Goal: Check status: Check status

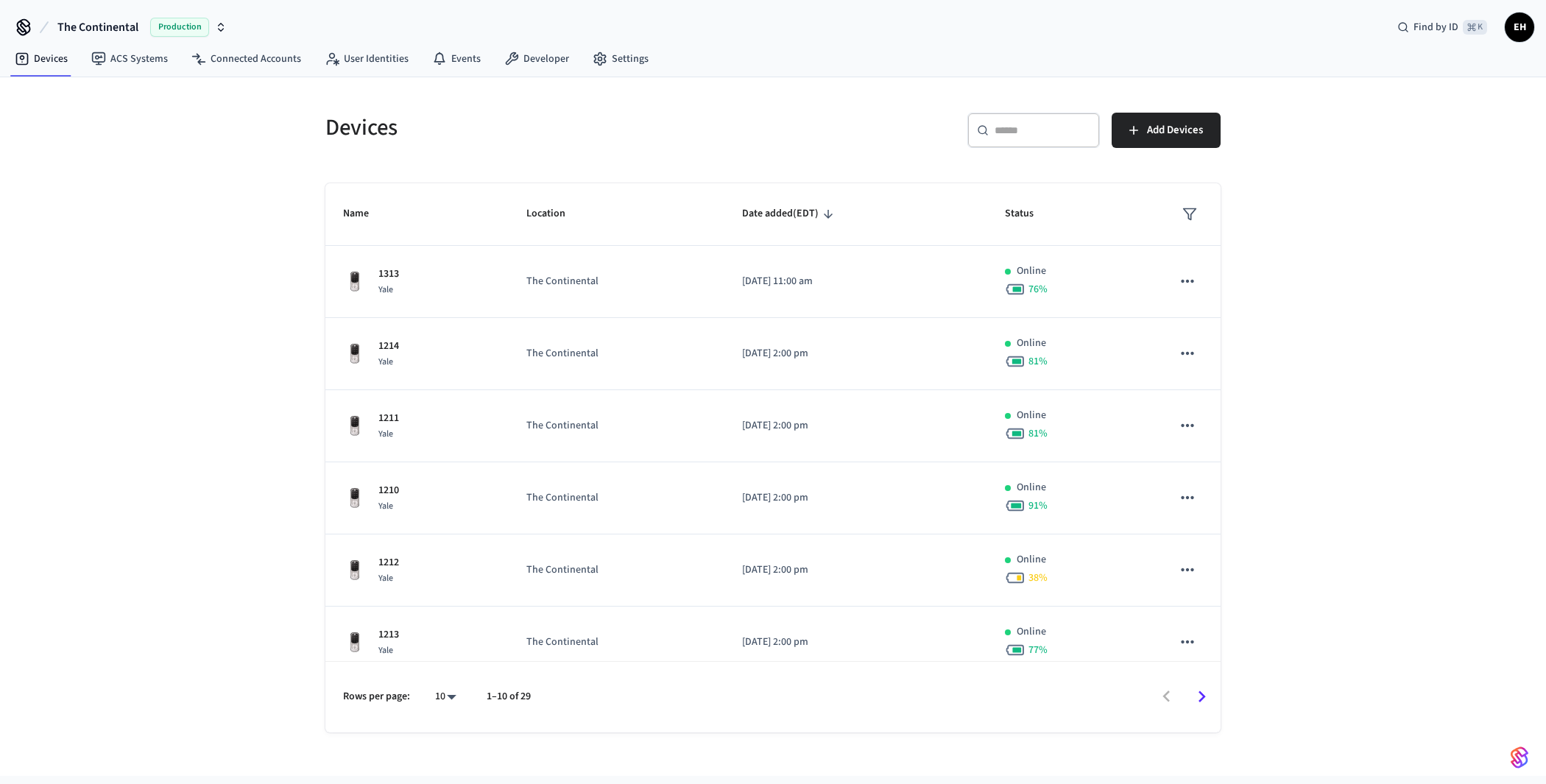
click at [105, 25] on span "The Continental" at bounding box center [98, 27] width 81 height 18
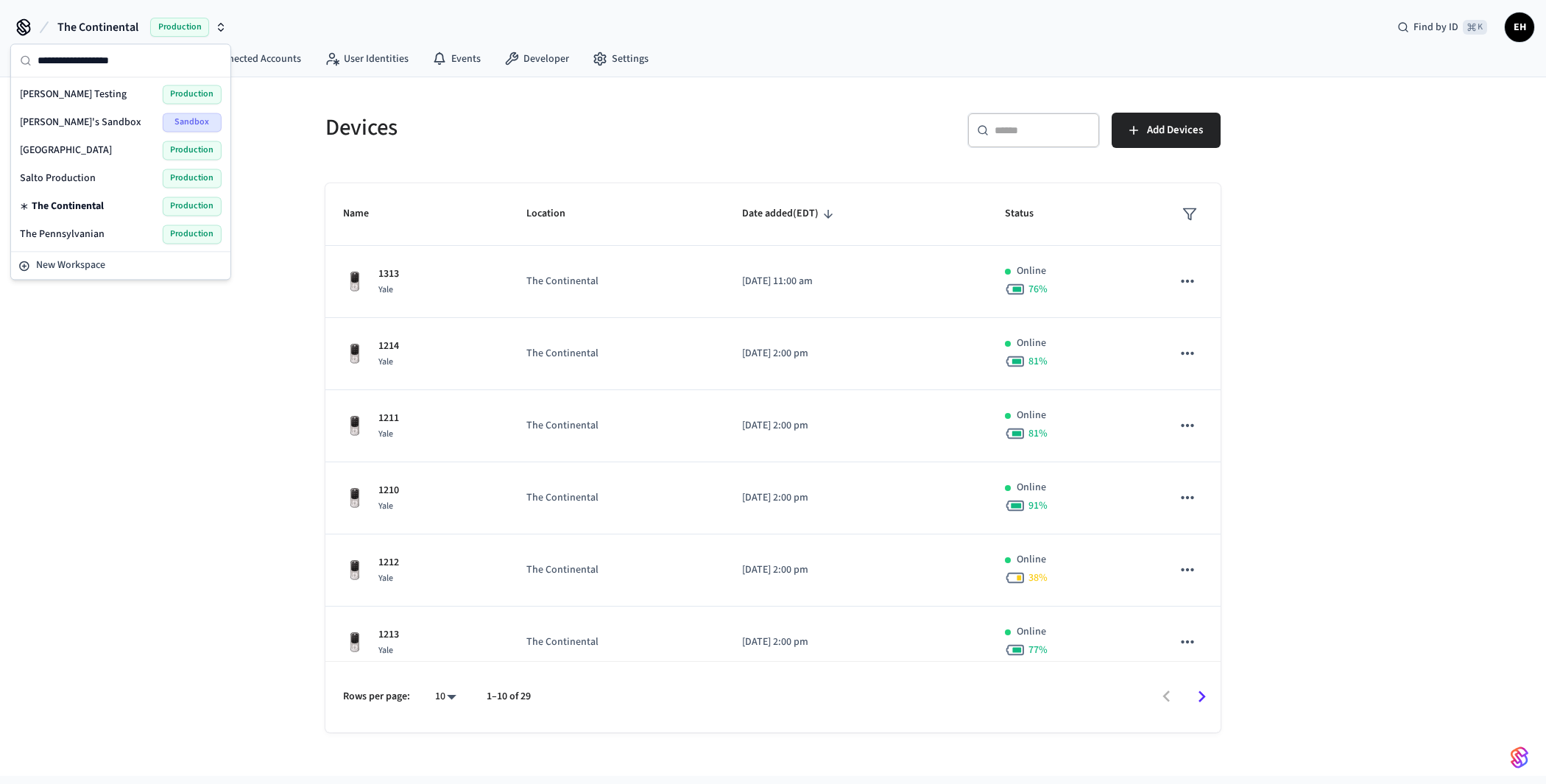
click at [65, 148] on span "[GEOGRAPHIC_DATA]" at bounding box center [65, 149] width 92 height 14
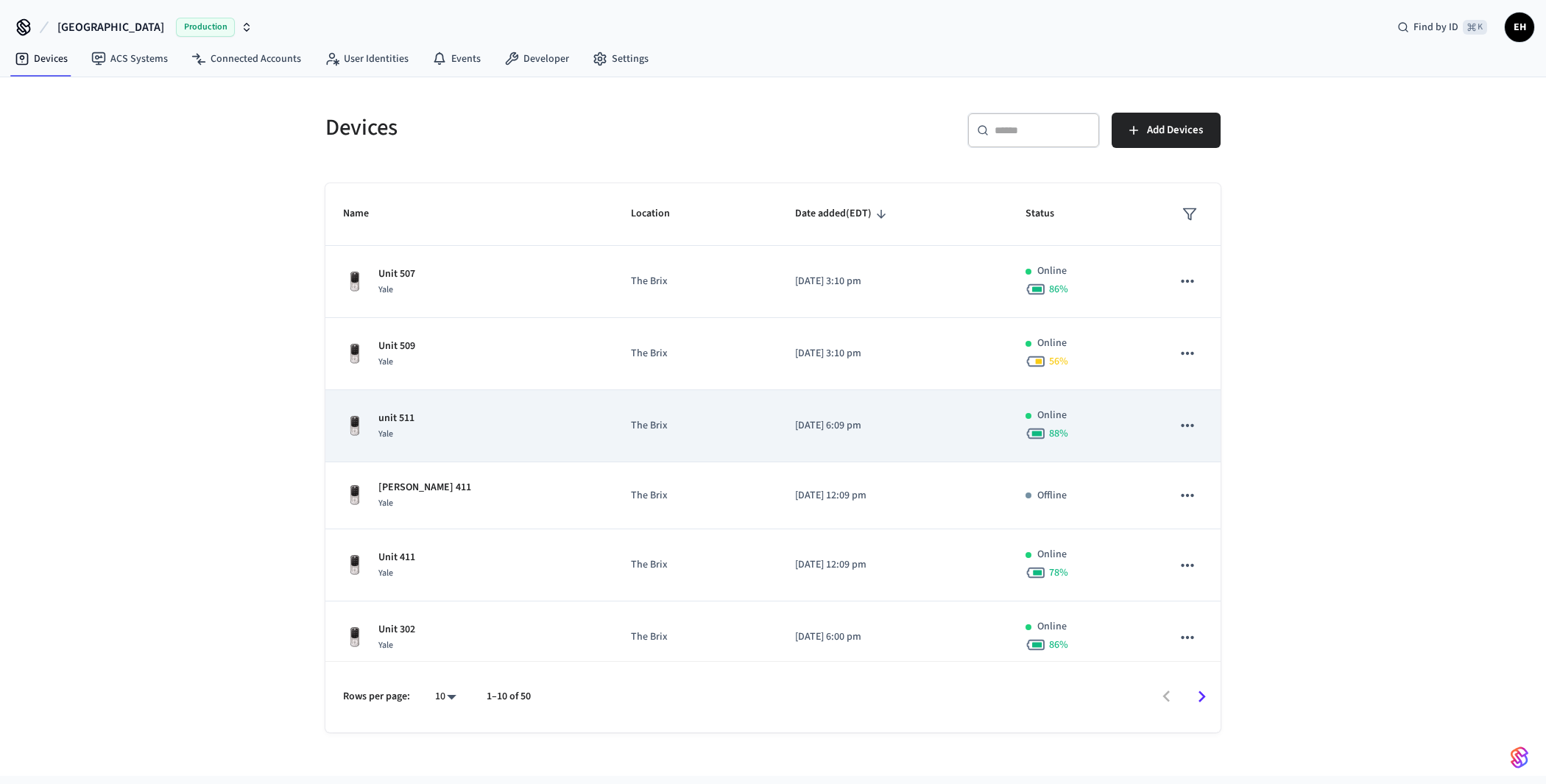
click at [401, 415] on p "unit 511" at bounding box center [397, 419] width 36 height 15
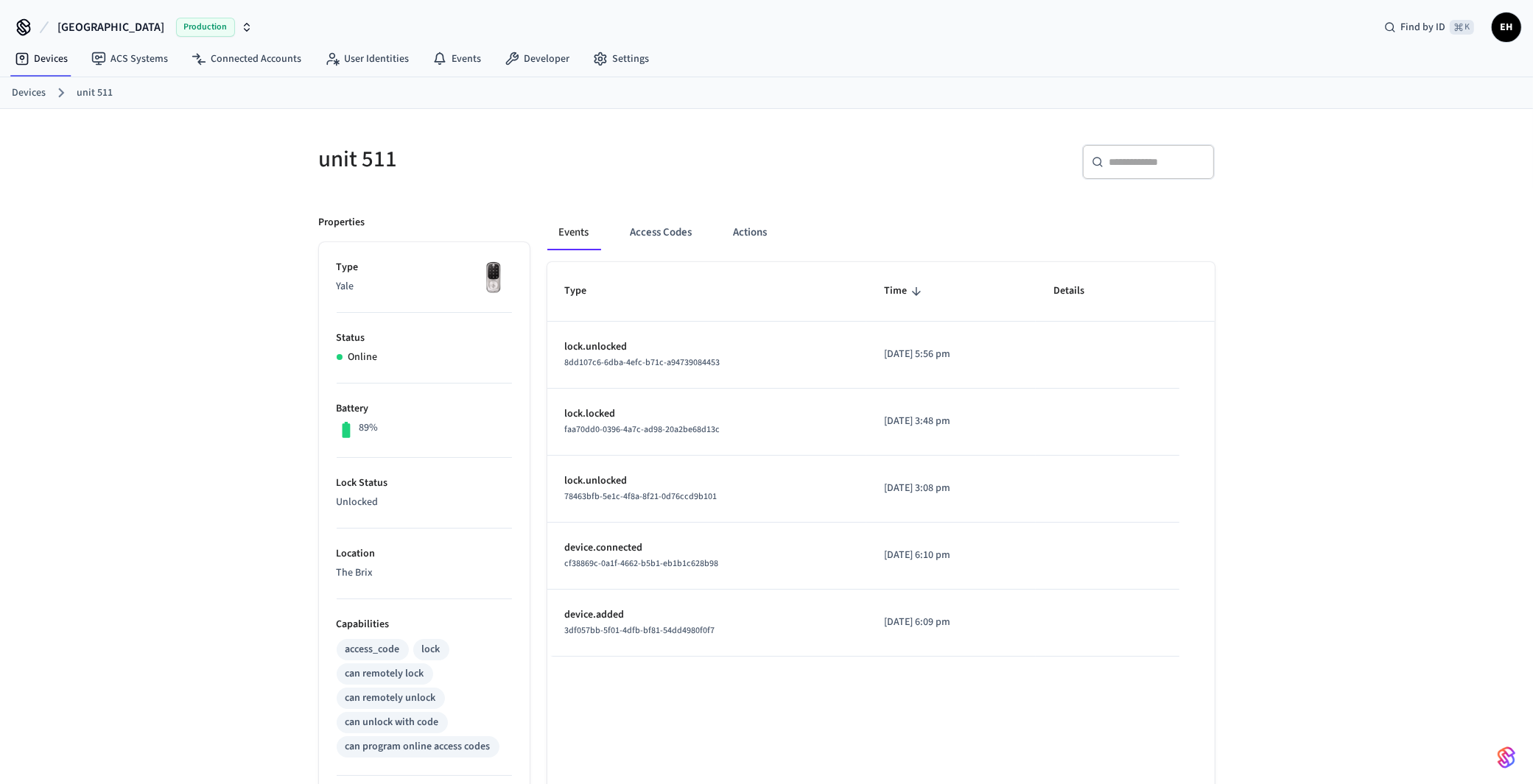
scroll to position [304, 0]
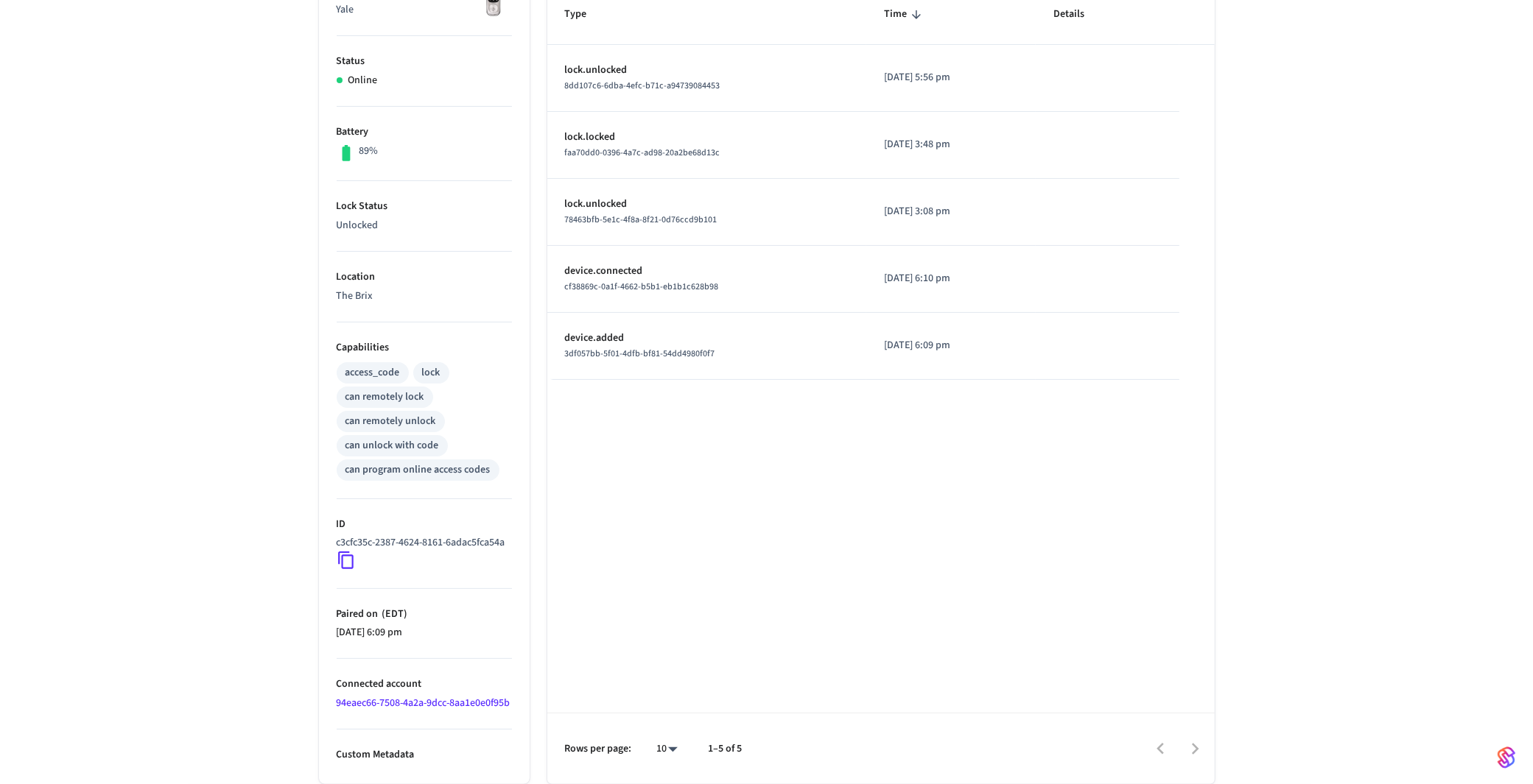
click at [346, 550] on icon at bounding box center [346, 560] width 20 height 20
click at [345, 550] on icon at bounding box center [346, 560] width 20 height 20
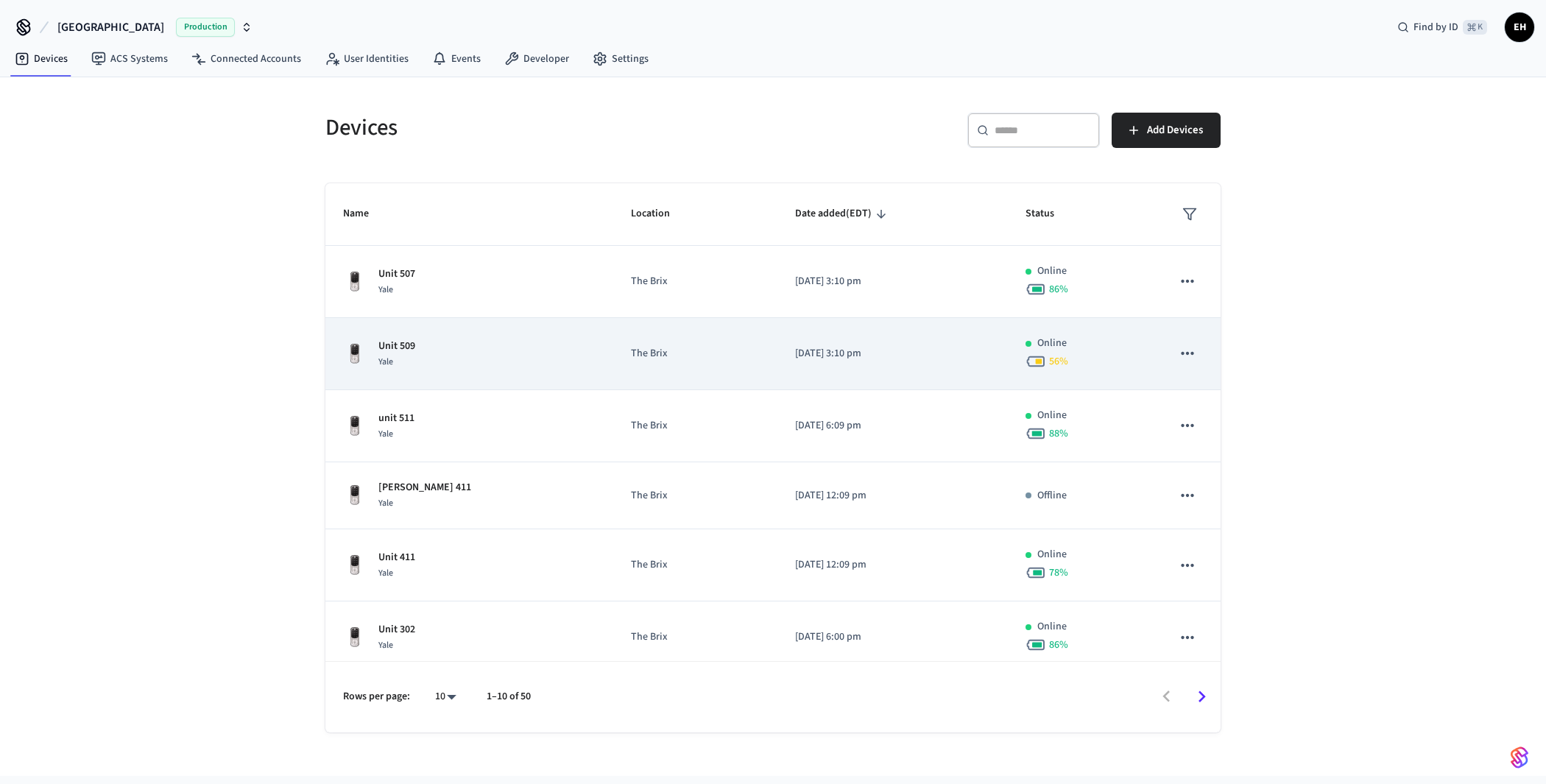
click at [402, 348] on p "Unit 509" at bounding box center [397, 347] width 37 height 15
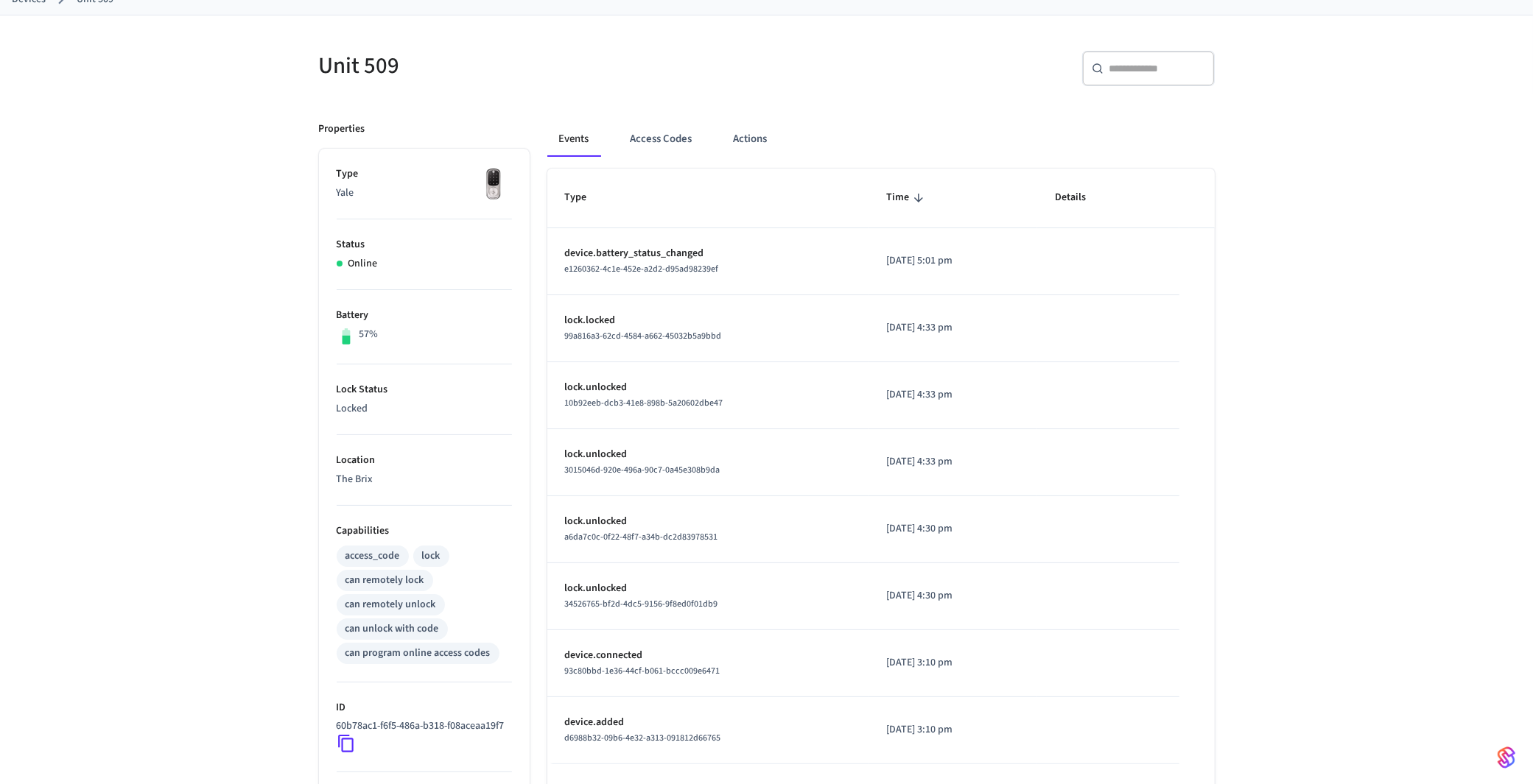
scroll to position [304, 0]
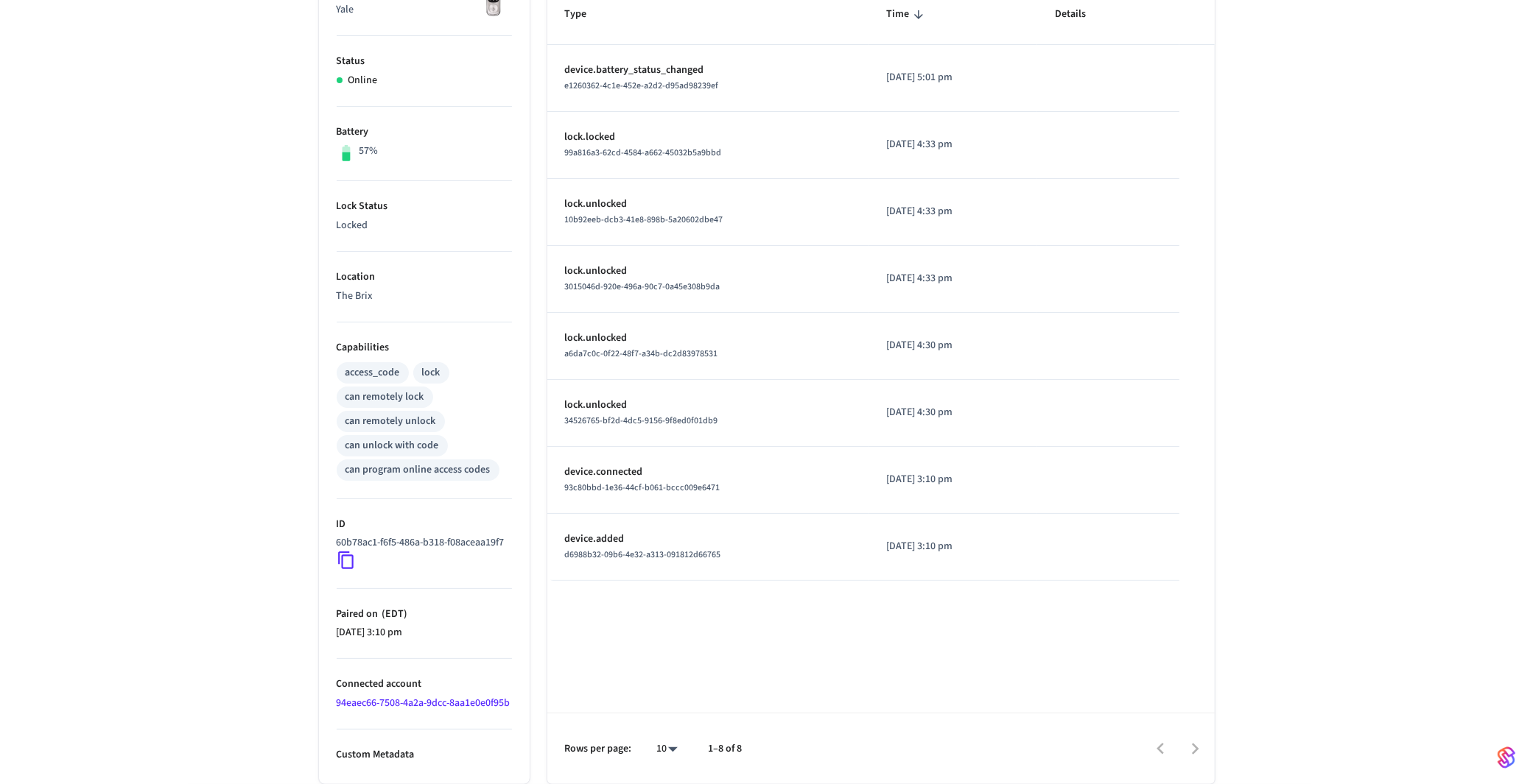
click at [344, 550] on icon at bounding box center [346, 560] width 20 height 20
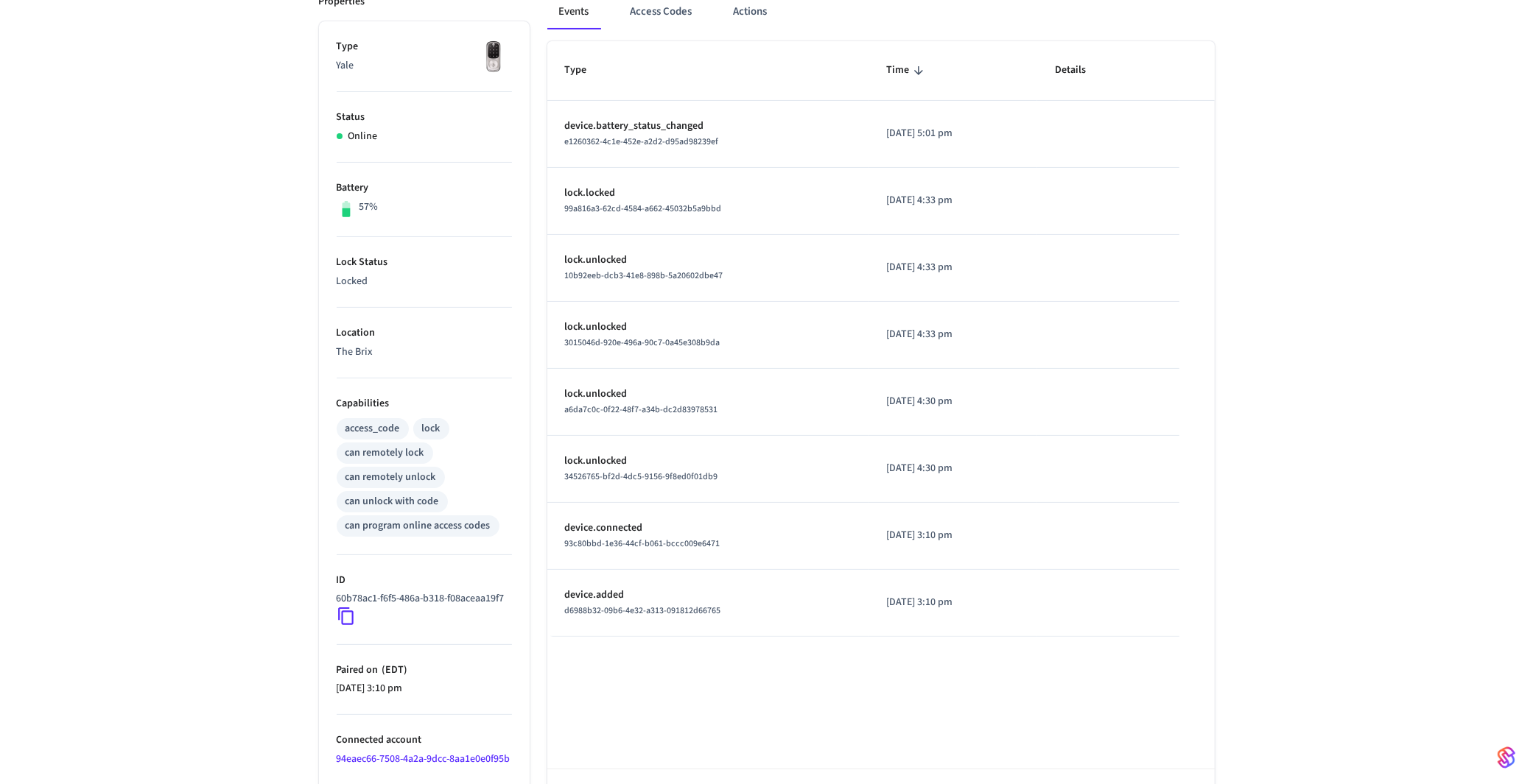
scroll to position [0, 0]
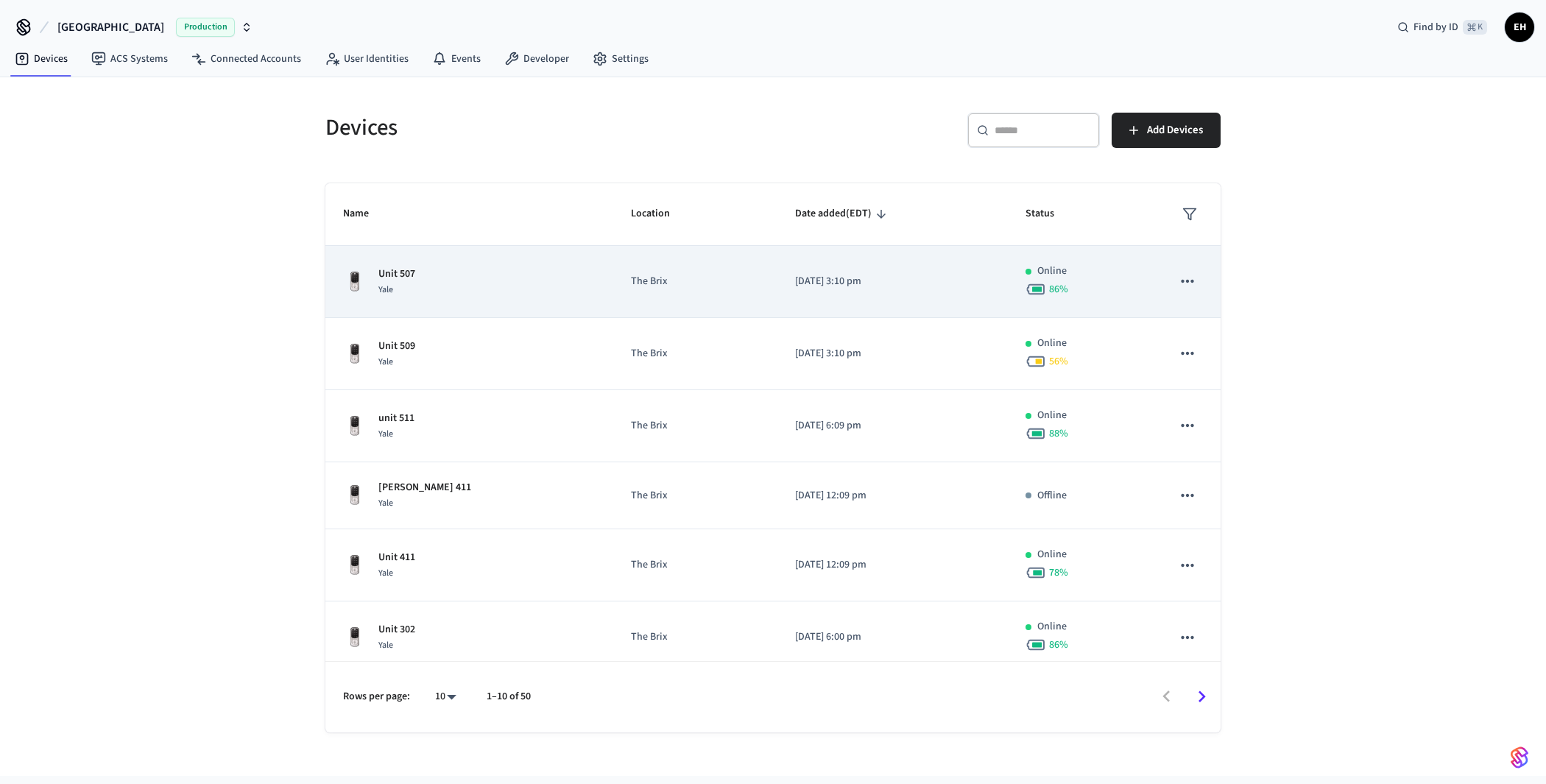
click at [409, 263] on td "Unit 507 Yale" at bounding box center [469, 282] width 288 height 72
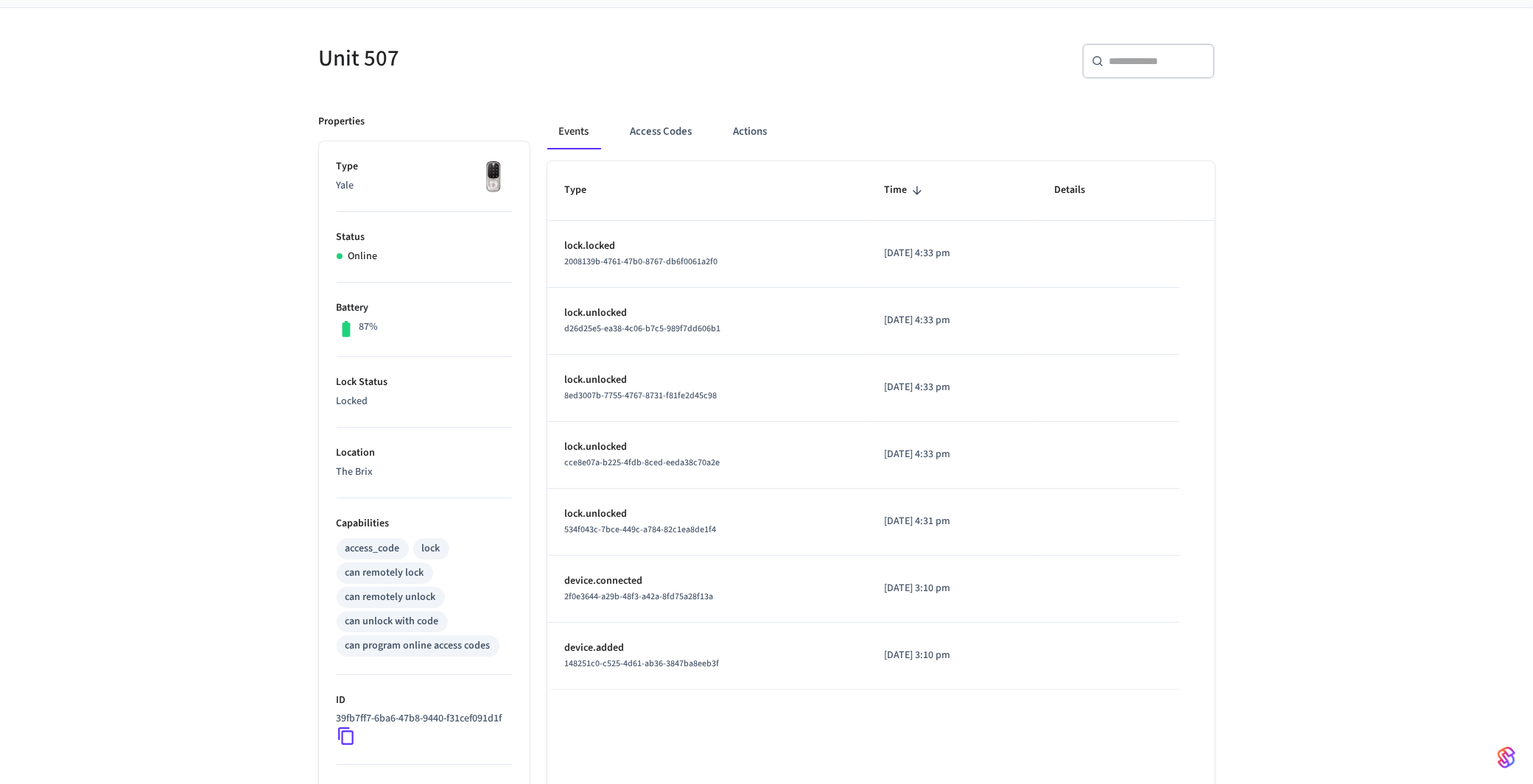
scroll to position [289, 0]
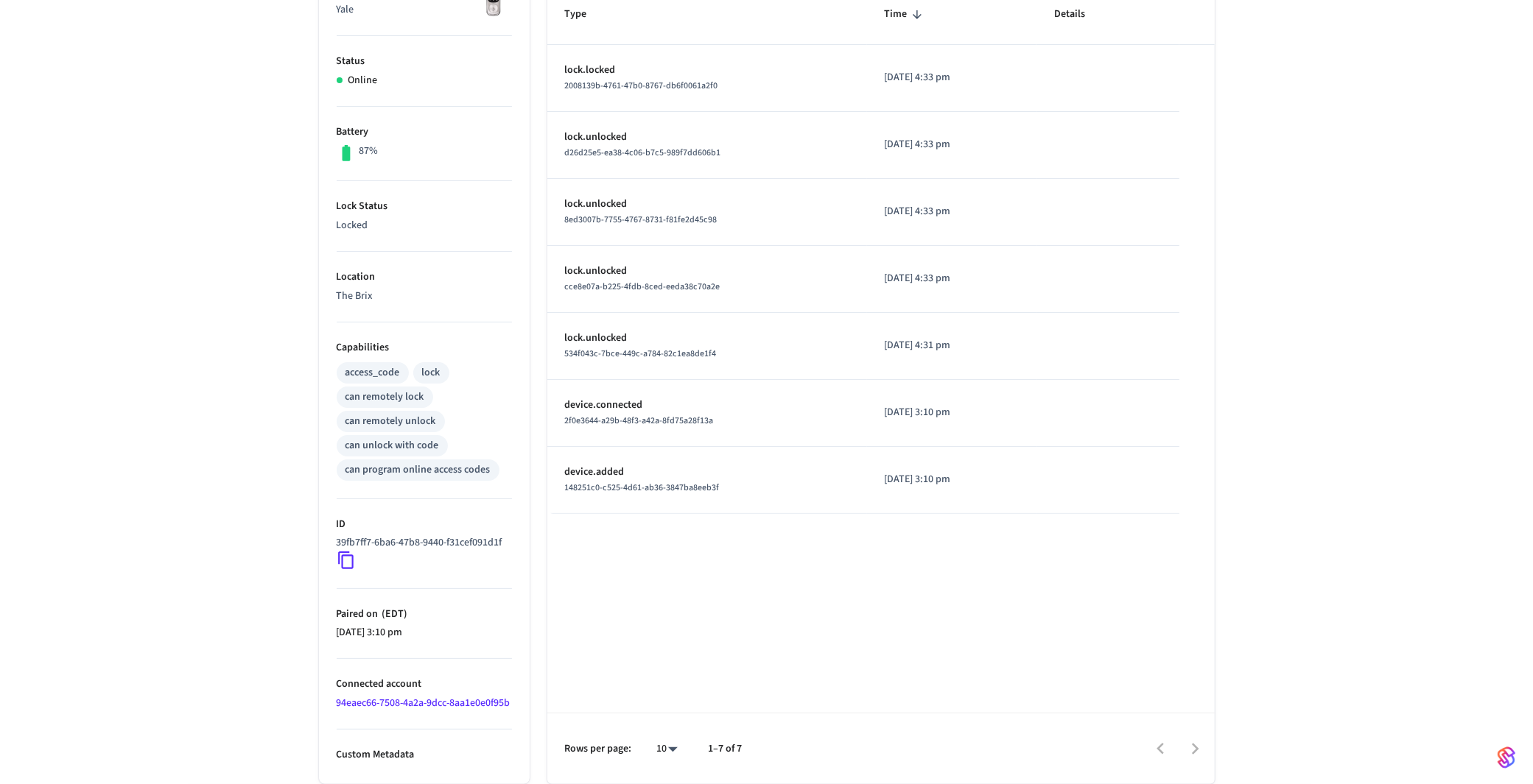
click at [342, 552] on icon at bounding box center [346, 561] width 15 height 18
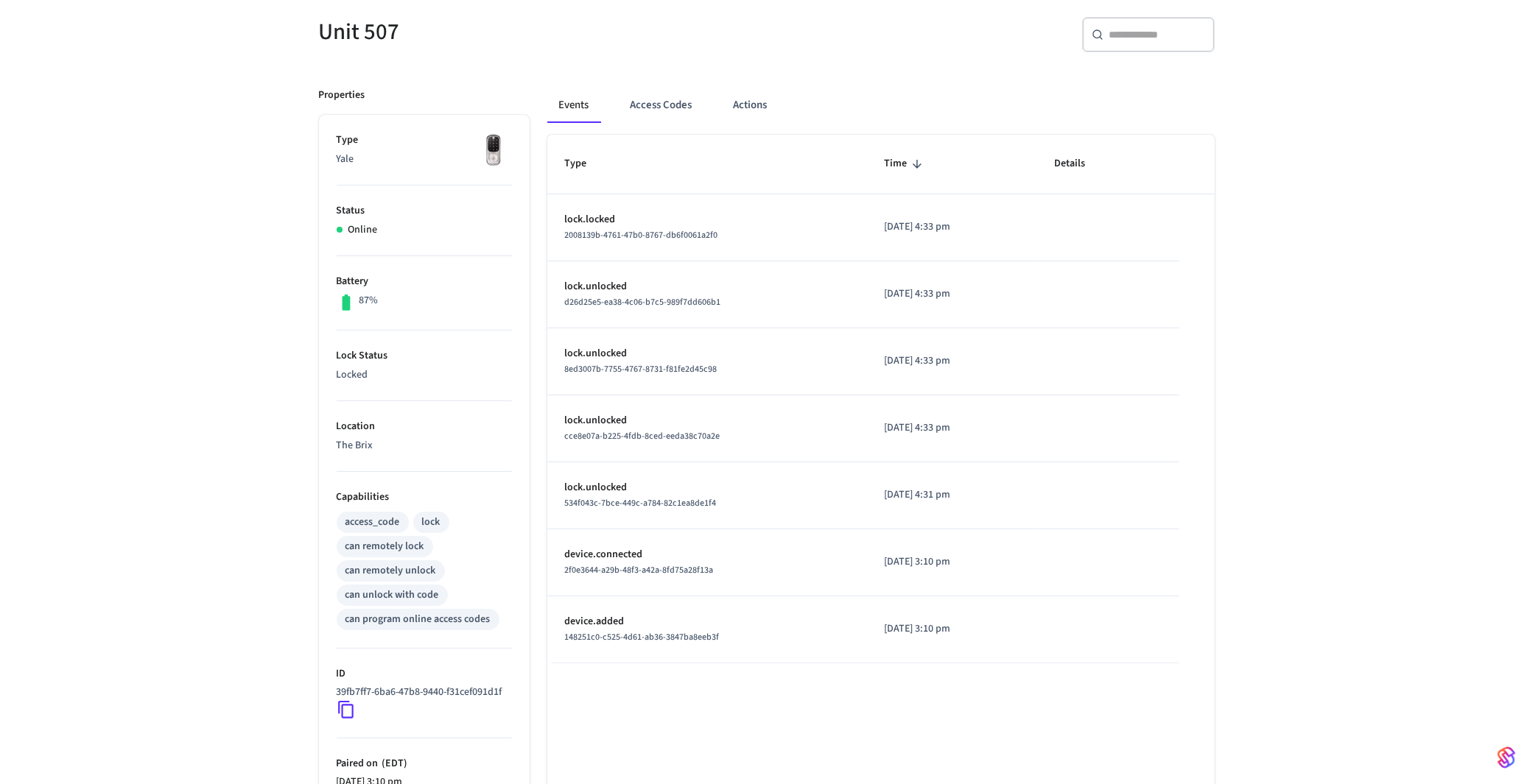
scroll to position [0, 0]
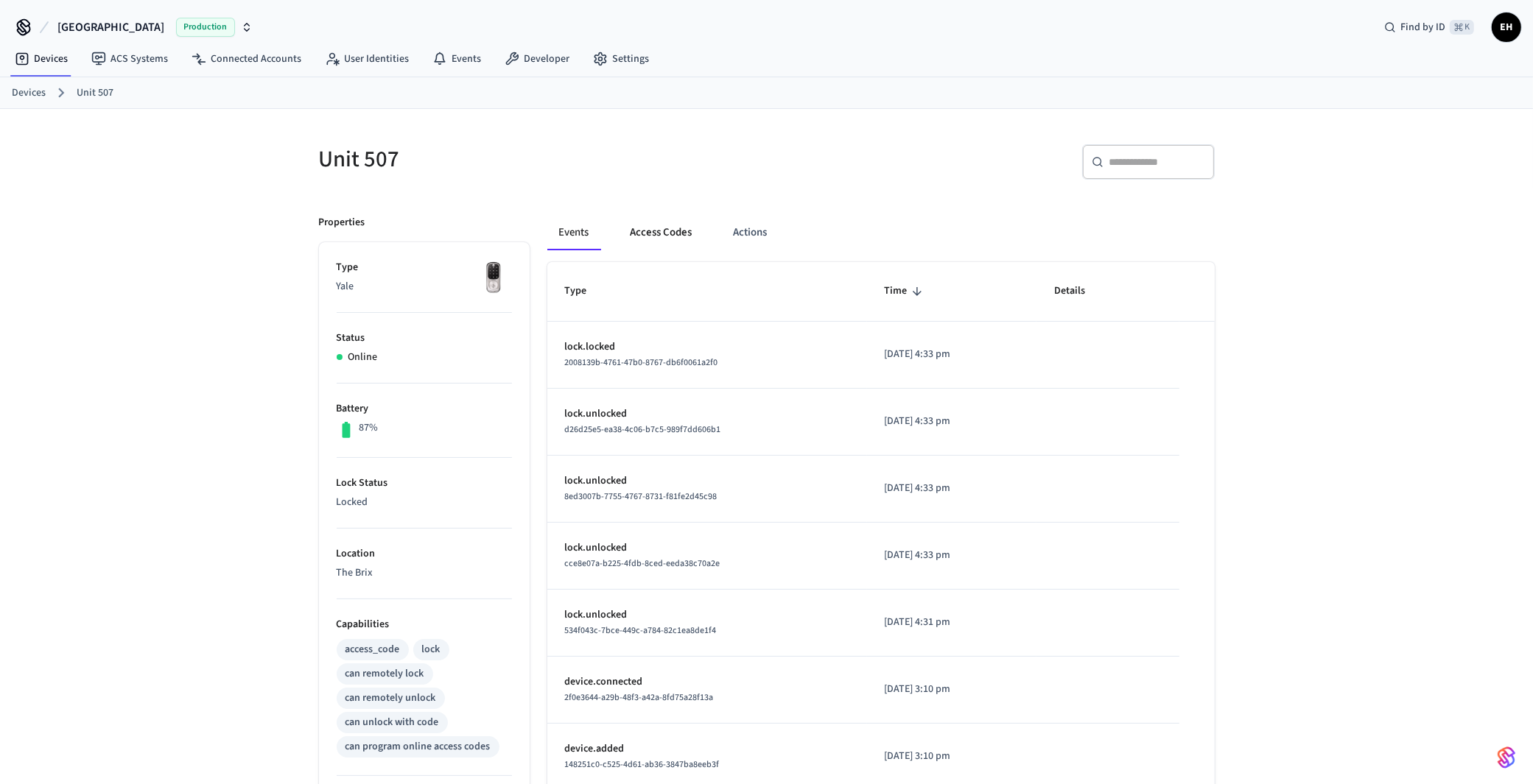
click at [661, 228] on button "Access Codes" at bounding box center [661, 233] width 86 height 36
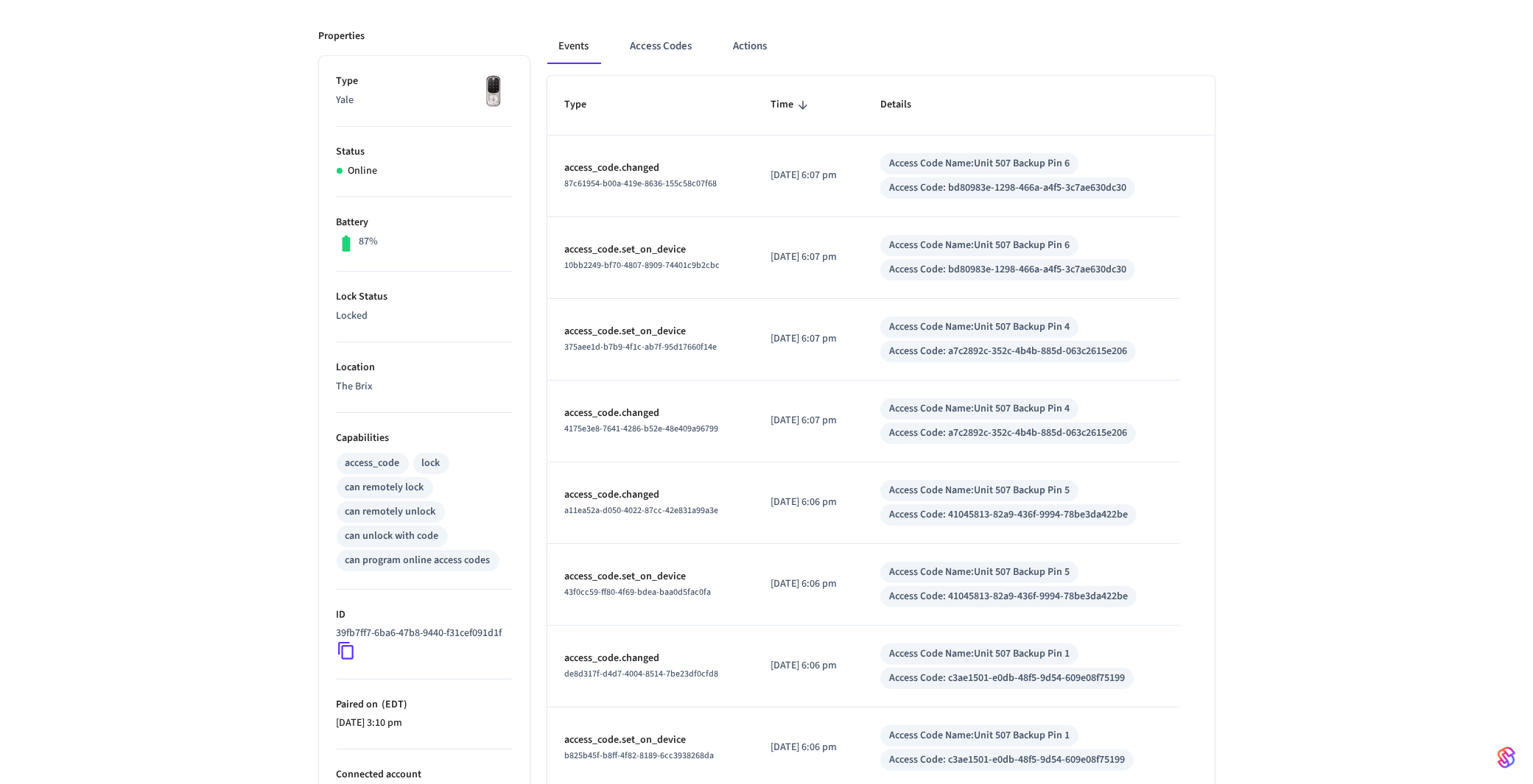
scroll to position [179, 0]
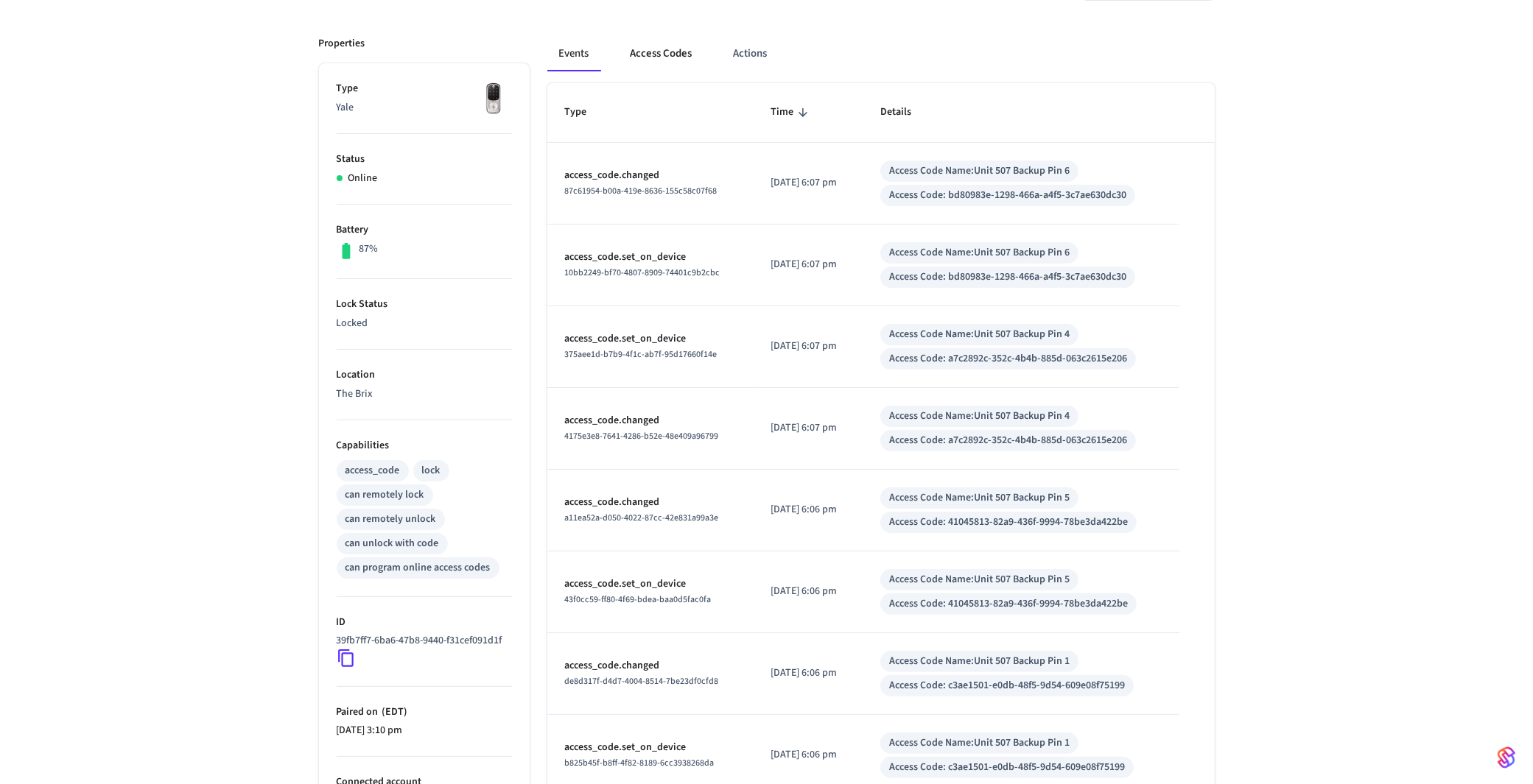
click at [680, 52] on button "Access Codes" at bounding box center [661, 54] width 86 height 36
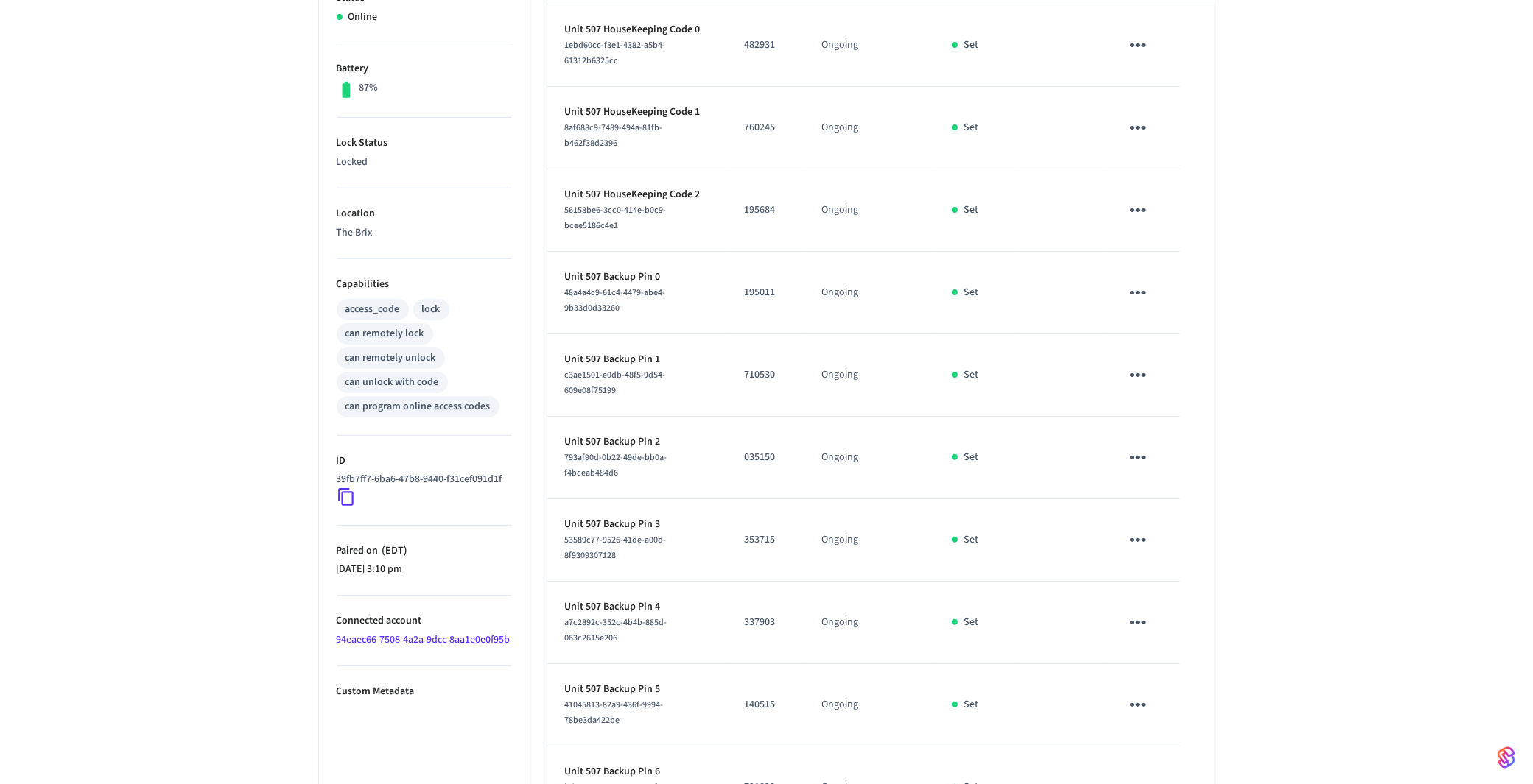
scroll to position [451, 0]
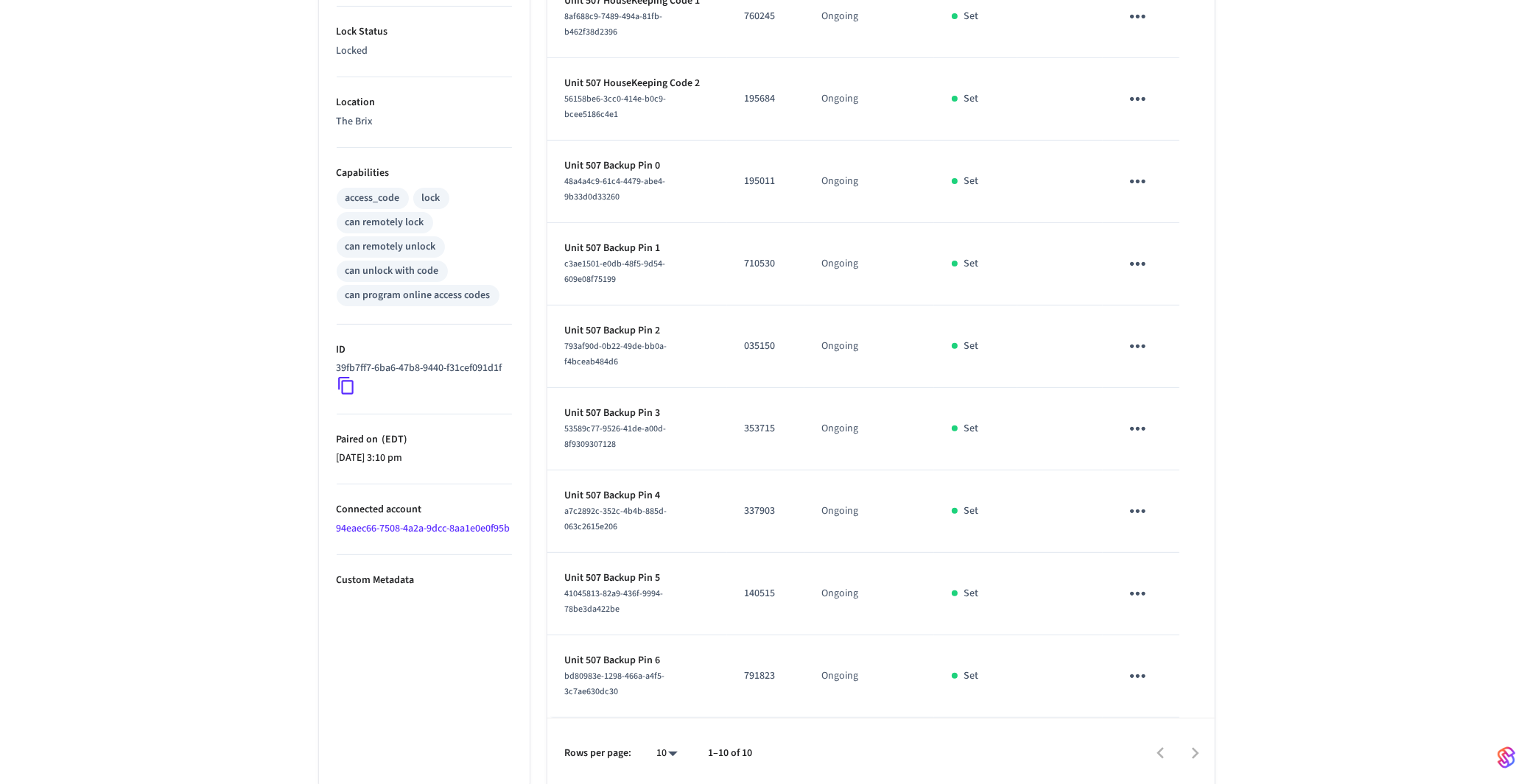
click at [1196, 748] on div at bounding box center [990, 753] width 445 height 35
click at [1157, 751] on div at bounding box center [990, 753] width 445 height 35
